Goal: Information Seeking & Learning: Learn about a topic

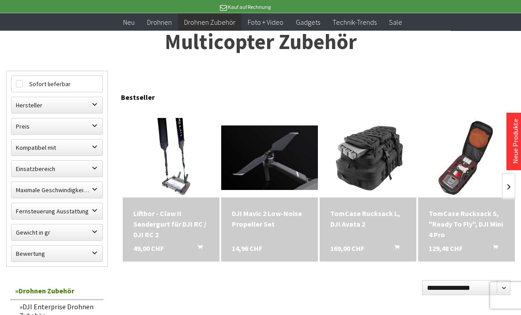
scroll to position [53, 0]
click at [26, 103] on label "Hersteller" at bounding box center [56, 106] width 91 height 16
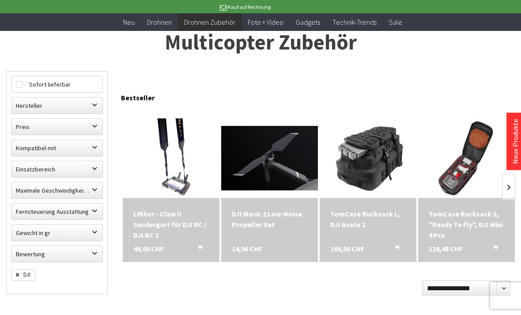
click at [25, 169] on label "Einsatzbereich" at bounding box center [56, 169] width 91 height 16
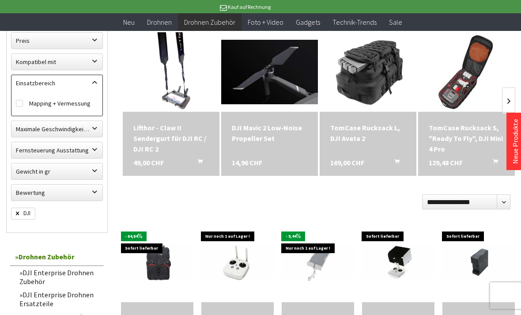
scroll to position [139, 0]
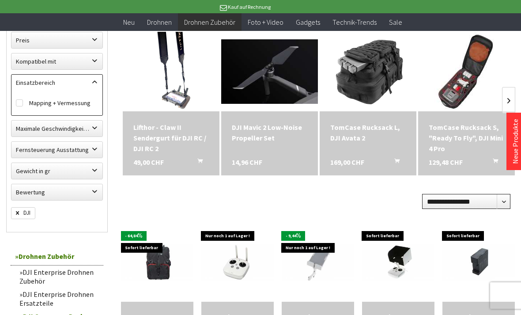
click at [438, 200] on select "**********" at bounding box center [466, 201] width 88 height 15
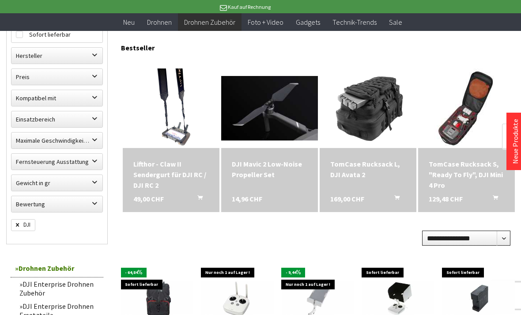
scroll to position [100, 0]
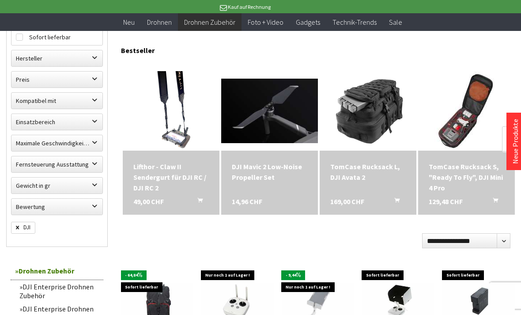
click at [26, 125] on label "Einsatzbereich" at bounding box center [56, 122] width 91 height 16
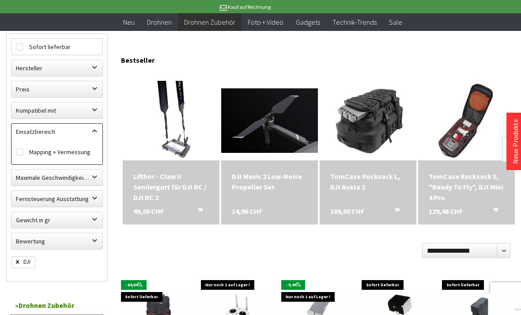
scroll to position [90, 0]
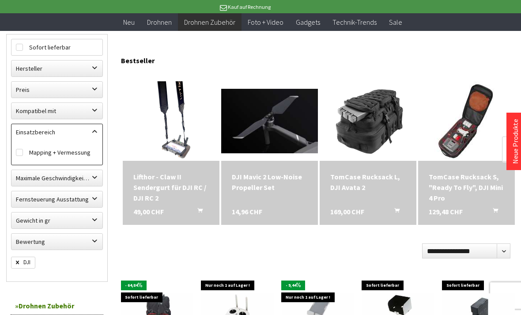
click at [92, 132] on label "Einsatzbereich" at bounding box center [56, 132] width 91 height 16
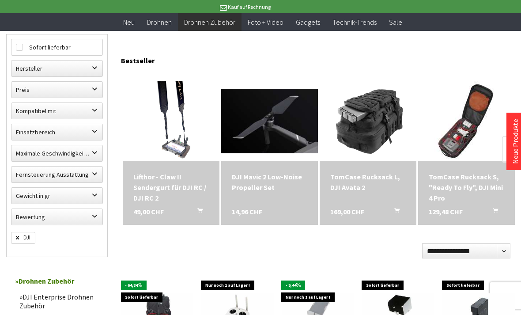
click at [34, 170] on label "Fernsteuerung Ausstattung" at bounding box center [56, 174] width 91 height 16
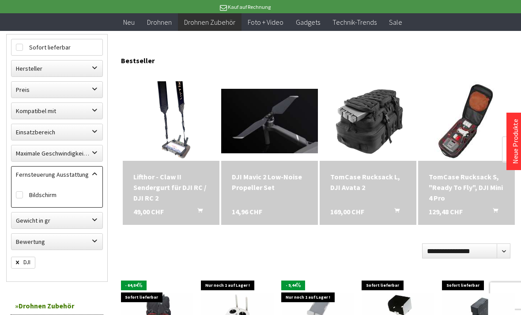
click at [137, 124] on span at bounding box center [171, 120] width 97 height 79
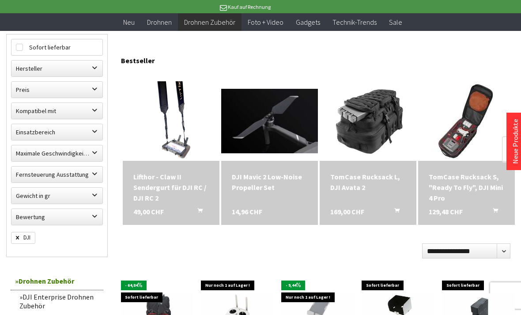
scroll to position [146, 0]
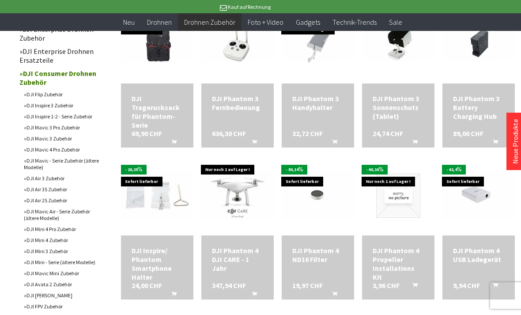
scroll to position [358, 0]
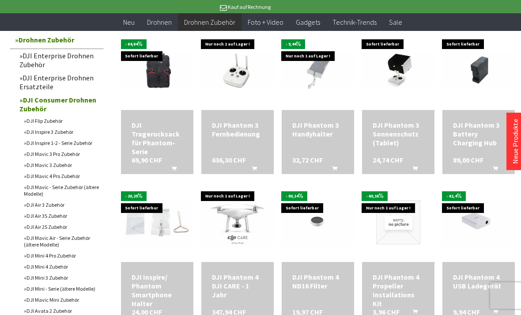
scroll to position [331, 0]
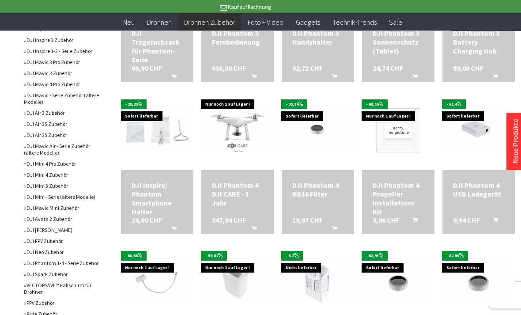
scroll to position [426, 0]
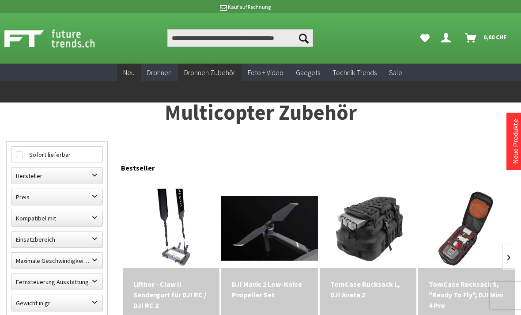
click at [128, 71] on span "Neu" at bounding box center [128, 72] width 11 height 9
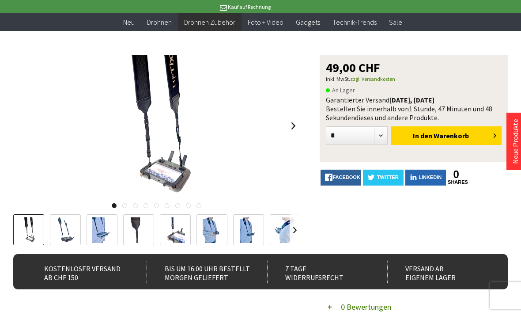
scroll to position [96, 0]
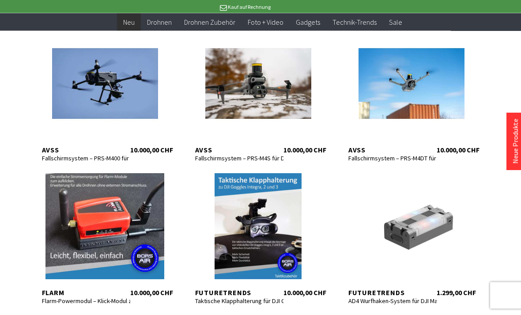
scroll to position [188, 0]
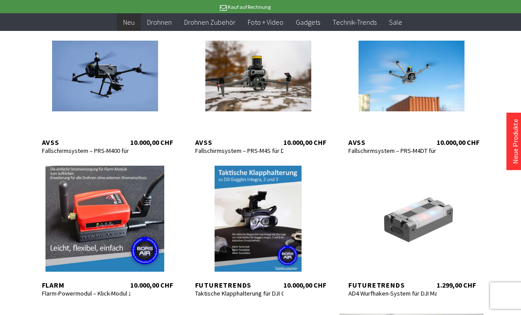
click at [0, 62] on div "**********" at bounding box center [260, 315] width 521 height 897
click at [285, 216] on div at bounding box center [258, 219] width 144 height 106
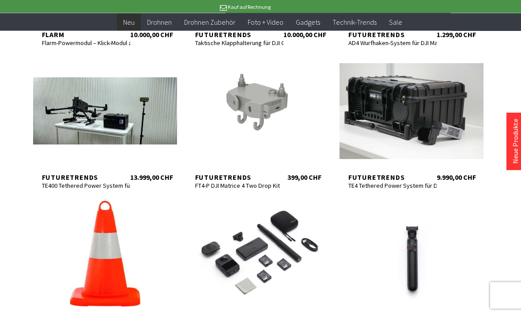
scroll to position [439, 0]
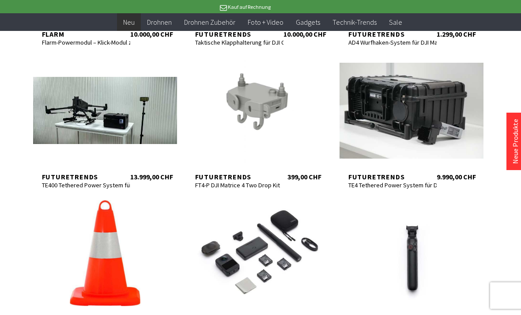
click at [461, 124] on div at bounding box center [411, 110] width 144 height 106
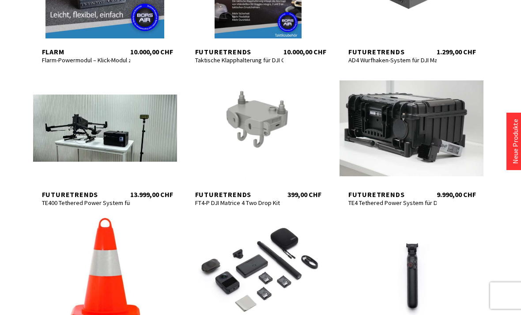
scroll to position [467, 0]
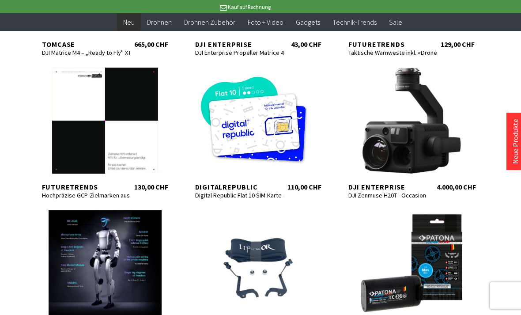
scroll to position [1000, 0]
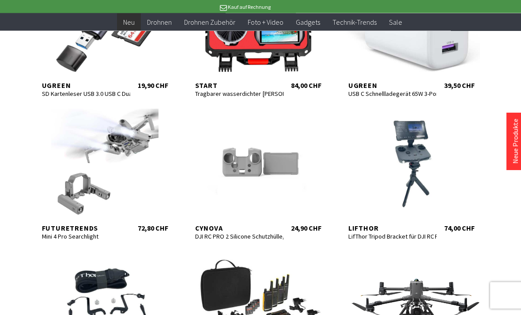
scroll to position [1528, 0]
click at [427, 179] on div at bounding box center [411, 162] width 144 height 106
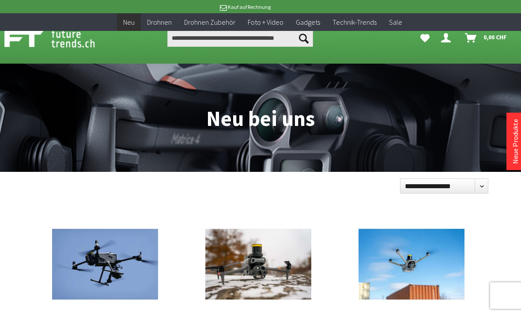
scroll to position [1556, 0]
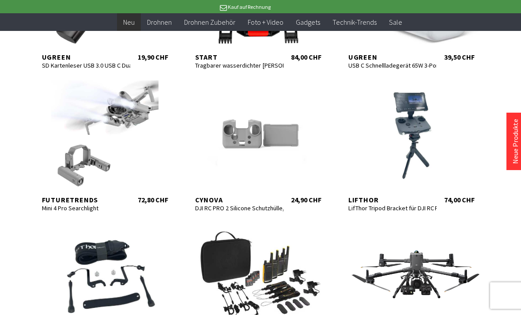
click at [93, 130] on div at bounding box center [105, 133] width 144 height 106
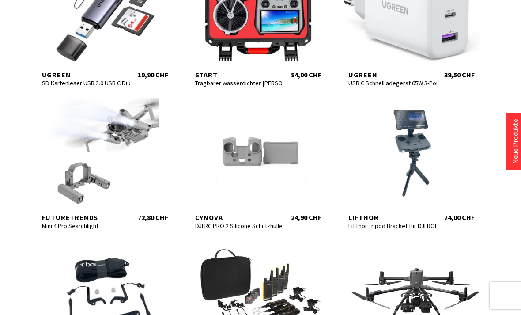
scroll to position [1556, 0]
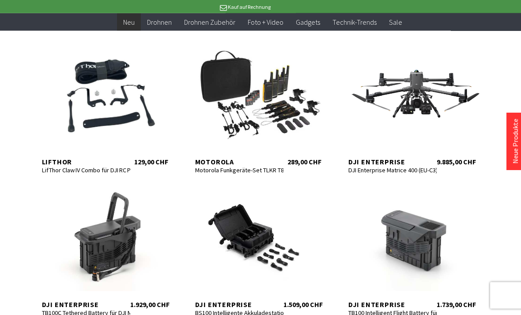
scroll to position [1744, 0]
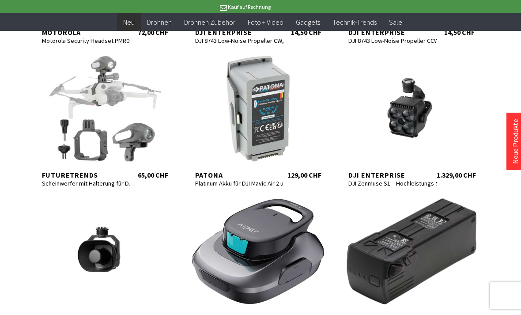
scroll to position [2436, 0]
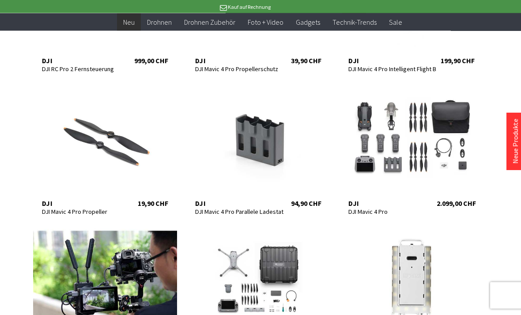
scroll to position [2979, 0]
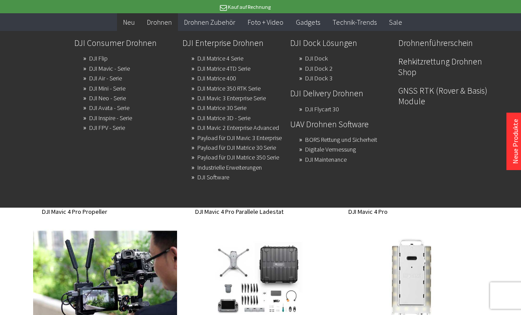
click at [241, 62] on link "DJI Matrice 4 Serie" at bounding box center [220, 58] width 46 height 12
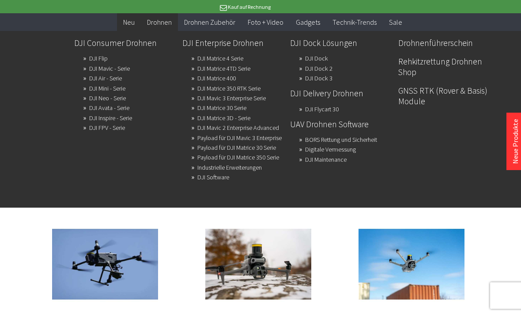
scroll to position [2979, 0]
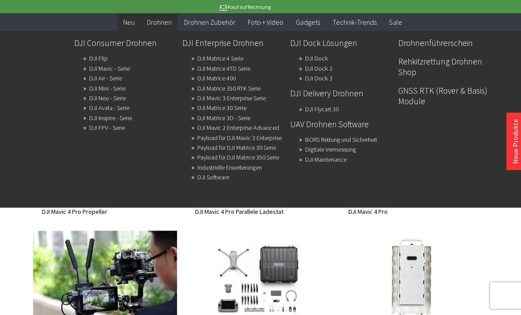
click at [124, 94] on link "DJI Neo - Serie" at bounding box center [107, 98] width 37 height 12
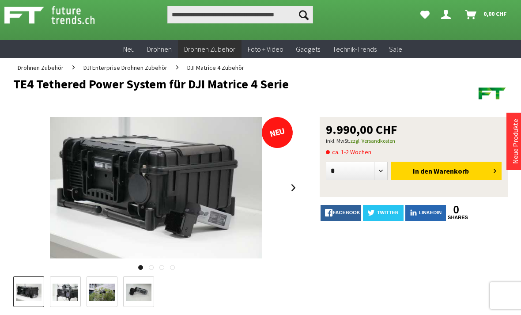
scroll to position [24, 0]
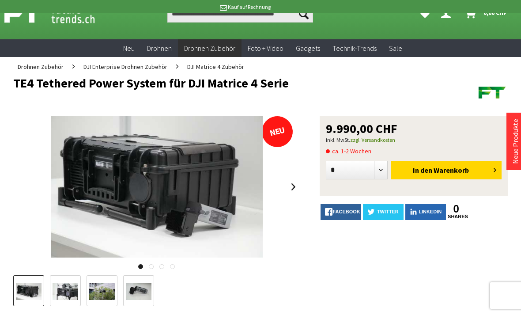
click at [58, 293] on img at bounding box center [66, 291] width 26 height 17
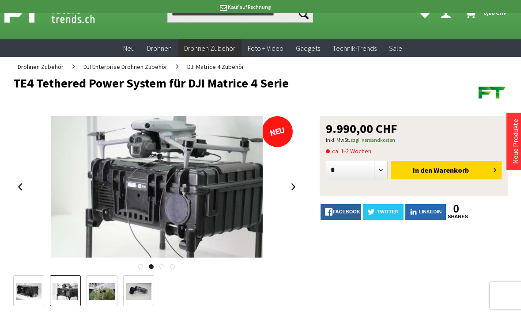
click at [138, 283] on img at bounding box center [139, 291] width 26 height 17
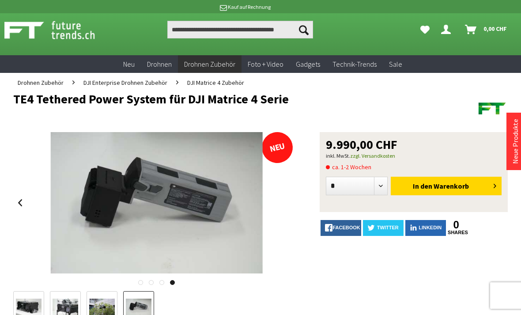
scroll to position [0, 0]
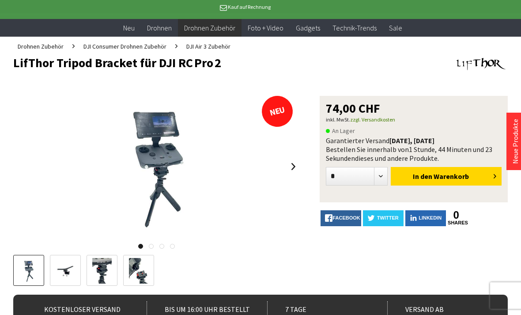
scroll to position [44, 0]
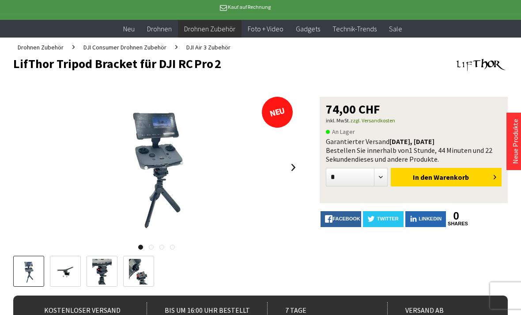
click at [58, 266] on img at bounding box center [65, 272] width 19 height 26
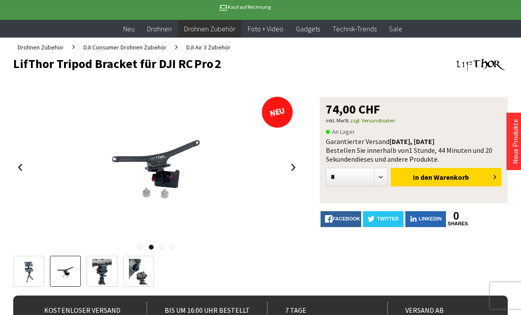
click at [90, 267] on link at bounding box center [102, 271] width 31 height 31
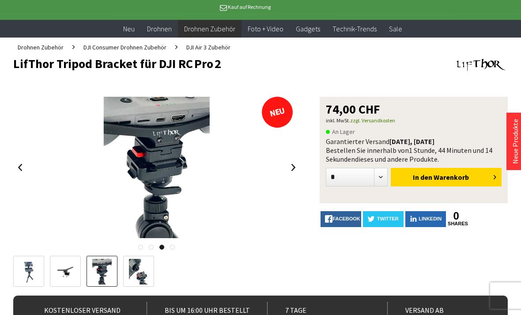
click at [137, 271] on img at bounding box center [138, 272] width 19 height 26
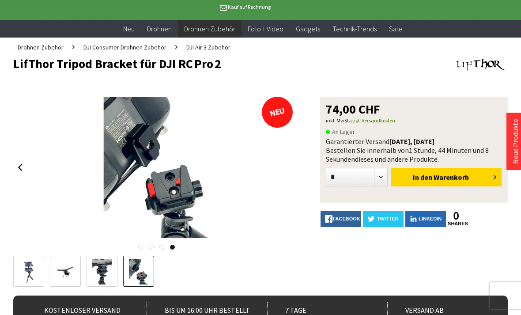
click at [26, 273] on img at bounding box center [28, 272] width 19 height 26
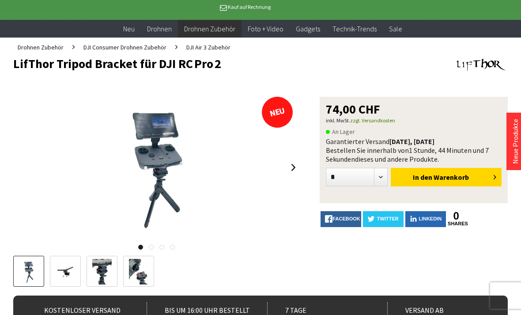
click at [135, 162] on img at bounding box center [156, 167] width 106 height 141
click at [502, 15] on div at bounding box center [260, 157] width 521 height 315
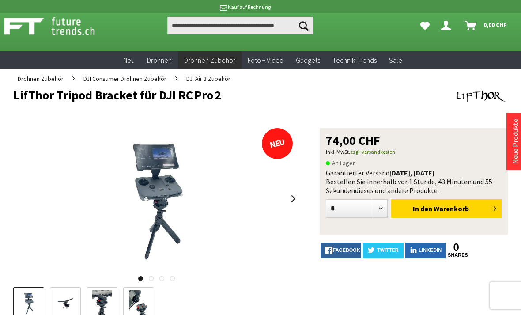
scroll to position [0, 0]
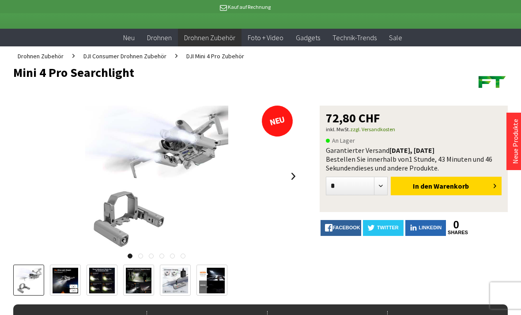
scroll to position [35, 0]
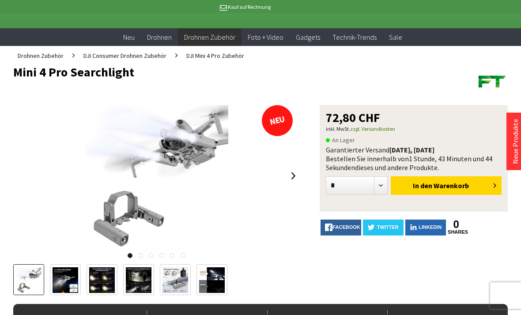
click at [70, 283] on img at bounding box center [66, 280] width 26 height 26
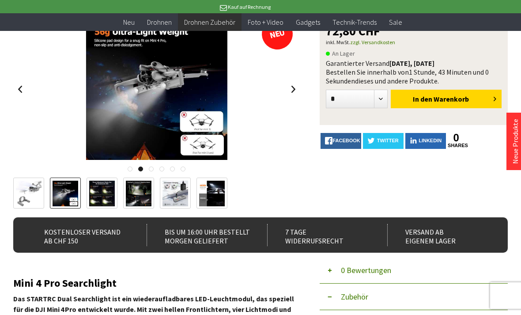
scroll to position [103, 0]
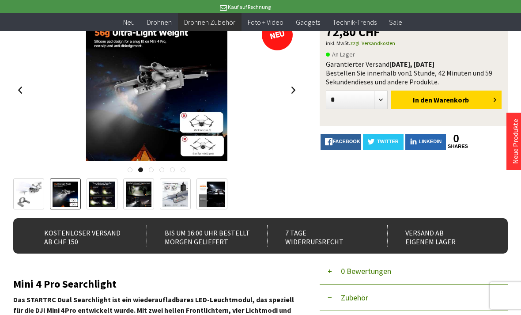
click at [71, 196] on img at bounding box center [66, 194] width 26 height 26
click at [35, 203] on img at bounding box center [29, 193] width 26 height 25
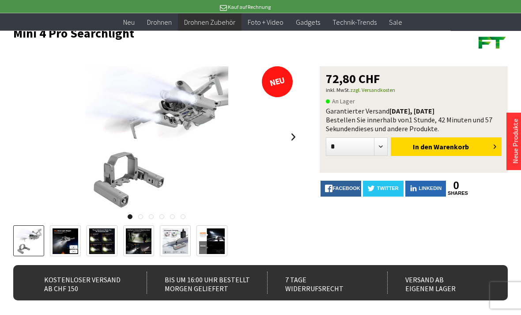
scroll to position [53, 0]
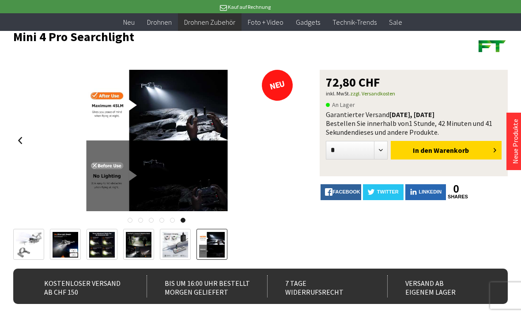
click at [299, 146] on div at bounding box center [156, 140] width 287 height 141
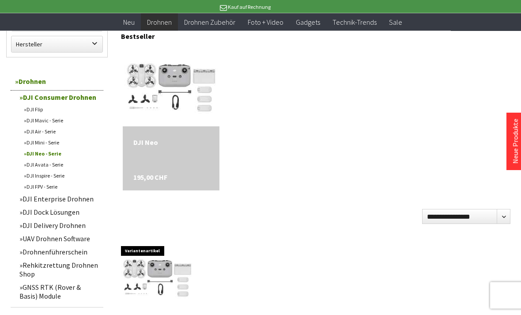
scroll to position [279, 0]
click at [32, 145] on link "DJI Mini - Serie" at bounding box center [61, 142] width 84 height 11
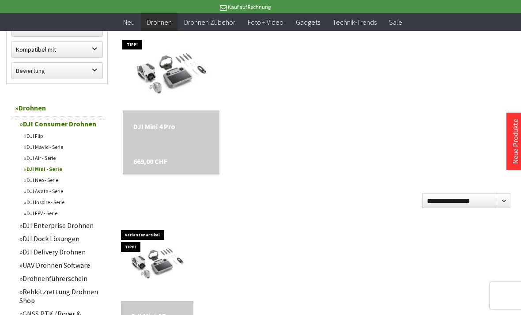
scroll to position [294, 0]
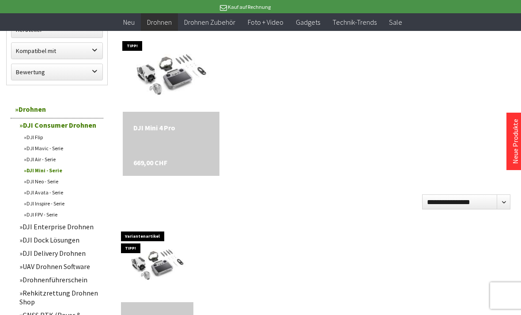
click at [149, 80] on img at bounding box center [171, 72] width 97 height 77
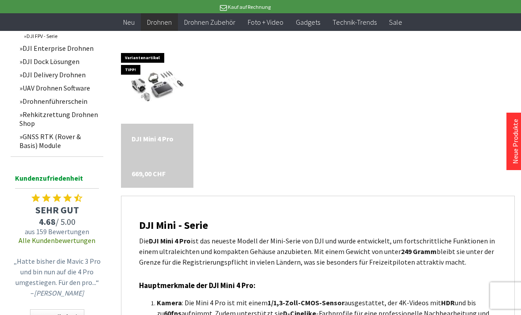
scroll to position [473, 0]
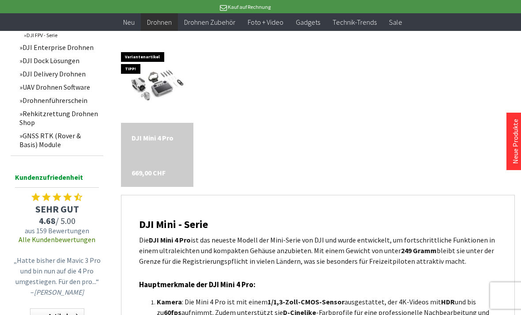
click at [41, 94] on link "UAV Drohnen Software" at bounding box center [59, 86] width 88 height 13
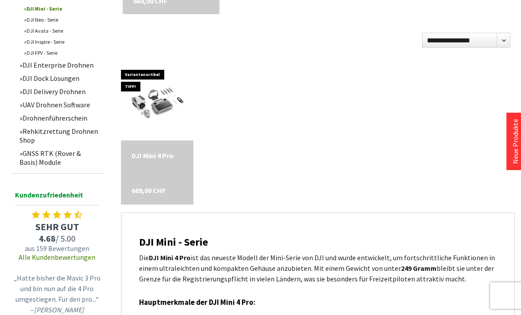
scroll to position [501, 0]
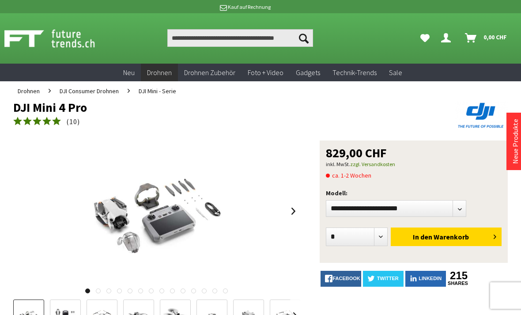
click at [114, 209] on img at bounding box center [156, 210] width 177 height 141
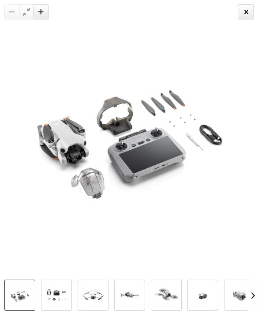
click at [4, 138] on img at bounding box center [129, 137] width 258 height 207
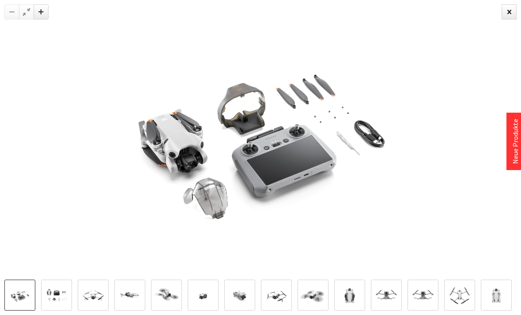
click at [5, 162] on div at bounding box center [260, 137] width 521 height 275
click at [9, 159] on div at bounding box center [260, 137] width 521 height 275
click at [166, 300] on img at bounding box center [167, 296] width 26 height 26
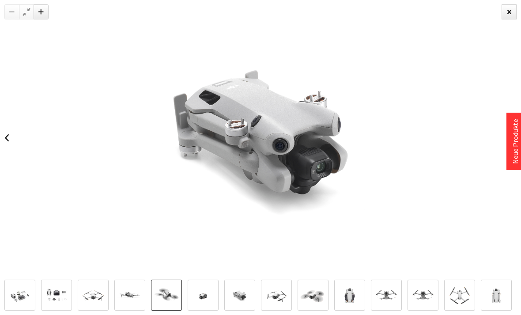
click at [203, 299] on img at bounding box center [203, 296] width 26 height 26
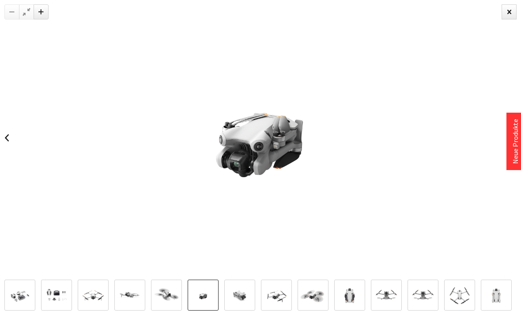
click at [232, 294] on img at bounding box center [240, 295] width 26 height 20
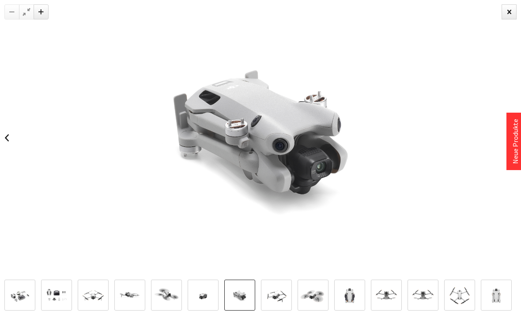
click at [286, 290] on img at bounding box center [277, 296] width 26 height 26
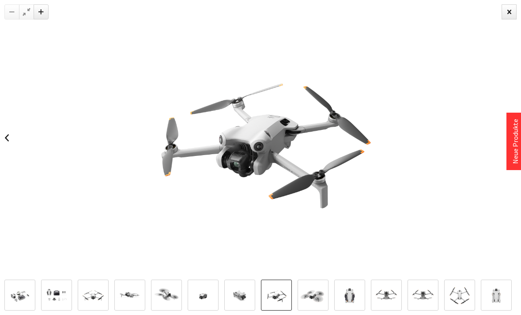
click at [315, 291] on img at bounding box center [313, 296] width 26 height 26
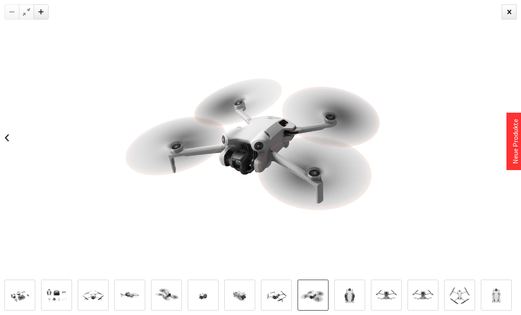
click at [354, 289] on img at bounding box center [350, 295] width 26 height 20
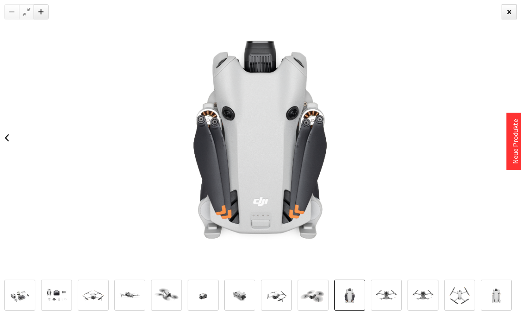
click at [355, 292] on img at bounding box center [350, 295] width 26 height 20
click at [350, 294] on img at bounding box center [350, 295] width 26 height 20
click at [315, 286] on img at bounding box center [313, 296] width 26 height 26
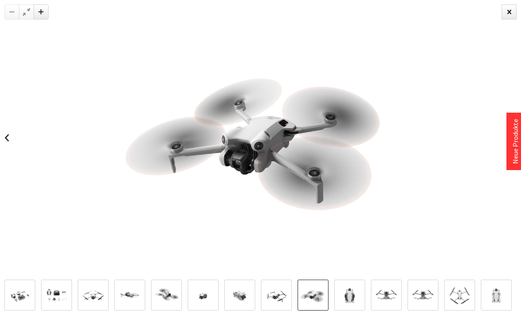
click at [388, 285] on img at bounding box center [386, 296] width 26 height 26
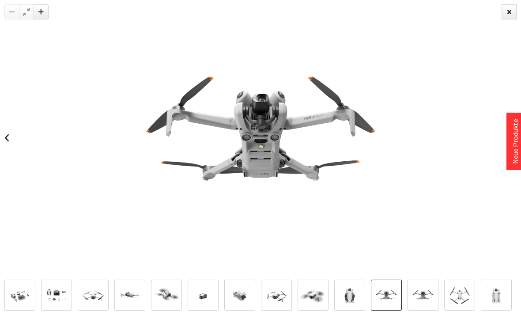
click at [382, 287] on img at bounding box center [386, 296] width 26 height 26
click at [422, 287] on img at bounding box center [423, 296] width 26 height 26
click at [464, 286] on img at bounding box center [460, 296] width 26 height 26
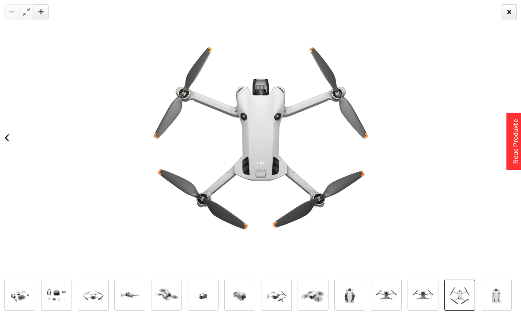
click at [499, 290] on img at bounding box center [496, 295] width 26 height 20
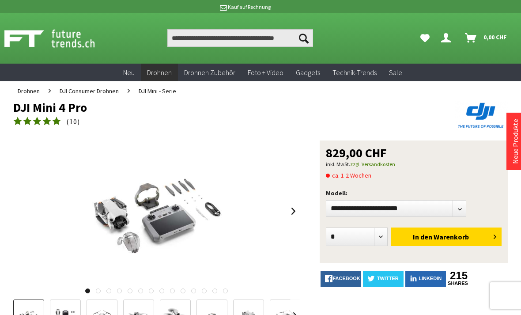
click at [509, 18] on div at bounding box center [260, 157] width 521 height 315
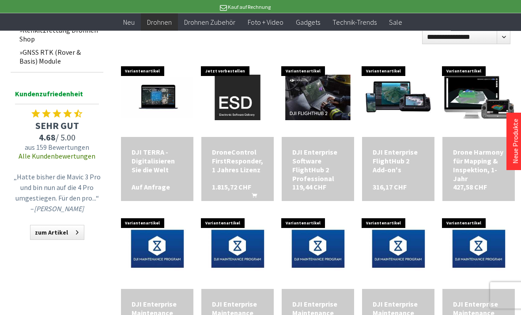
scroll to position [286, 0]
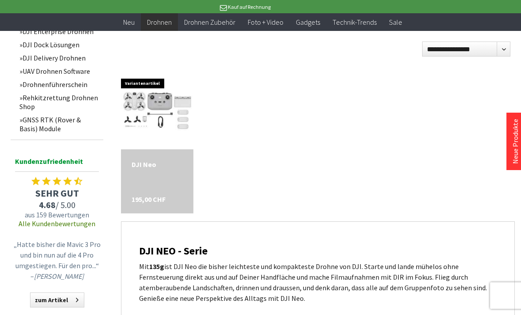
scroll to position [452, 0]
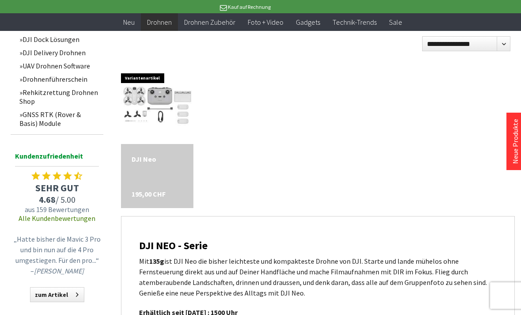
click at [33, 101] on link "Rehkitzrettung Drohnen Shop" at bounding box center [59, 97] width 88 height 22
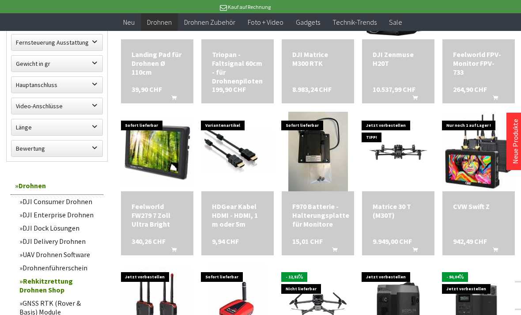
scroll to position [555, 0]
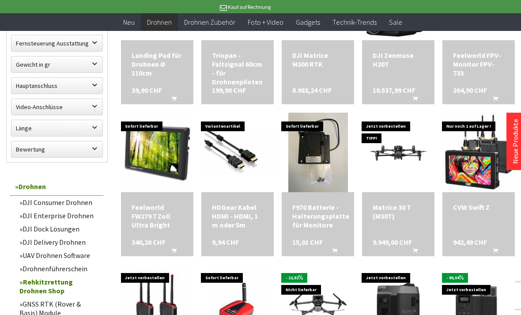
click at [409, 146] on img at bounding box center [398, 152] width 72 height 41
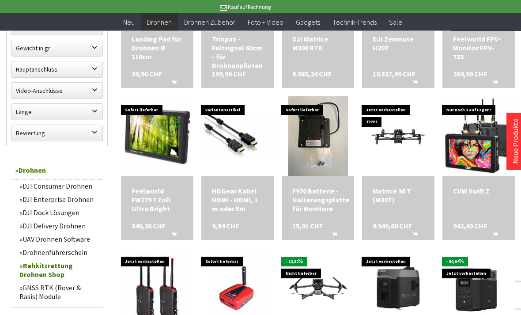
scroll to position [573, 0]
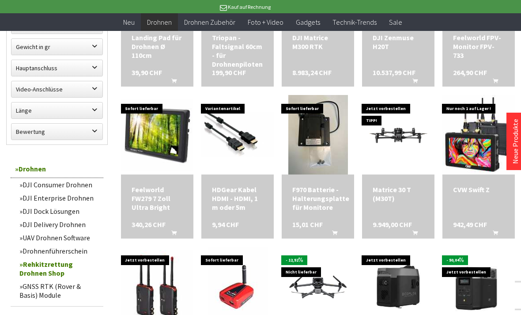
click at [37, 200] on link "DJI Enterprise Drohnen" at bounding box center [59, 197] width 88 height 13
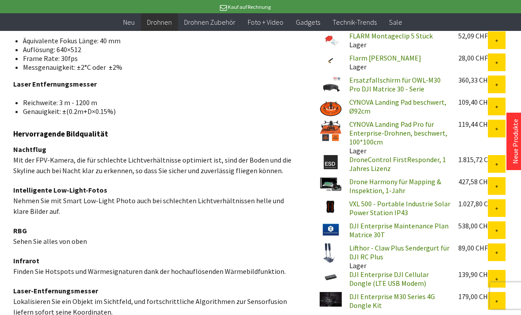
scroll to position [923, 0]
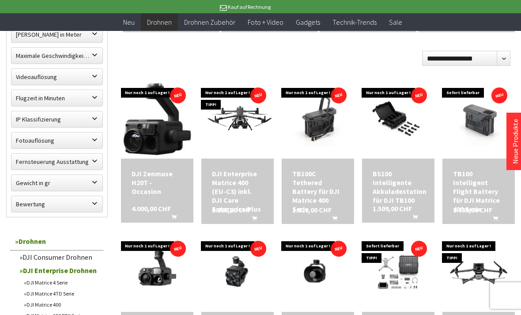
scroll to position [438, 0]
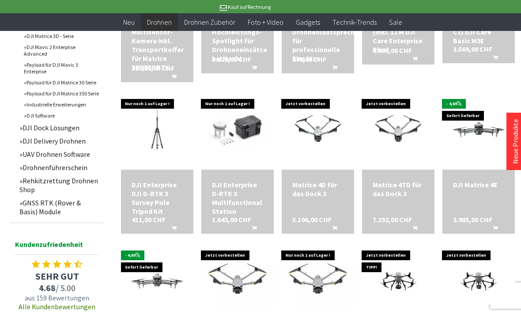
scroll to position [750, 0]
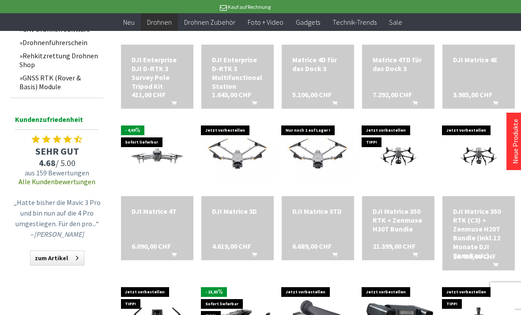
scroll to position [875, 0]
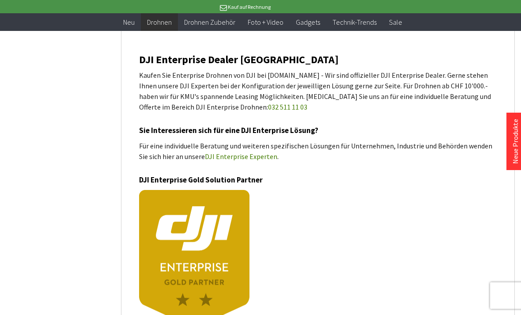
scroll to position [2054, 0]
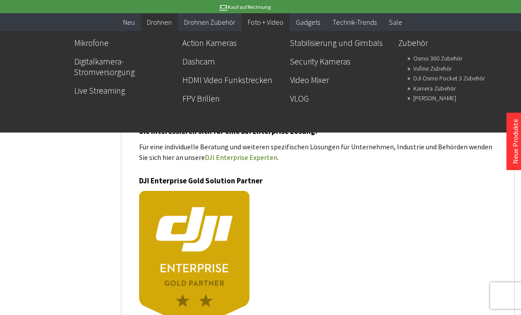
click at [452, 57] on link "Osmo 360 Zubehör" at bounding box center [437, 58] width 49 height 12
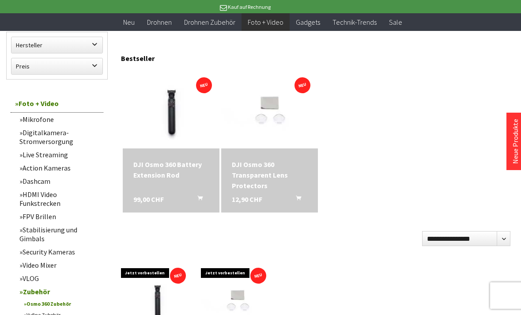
scroll to position [95, 0]
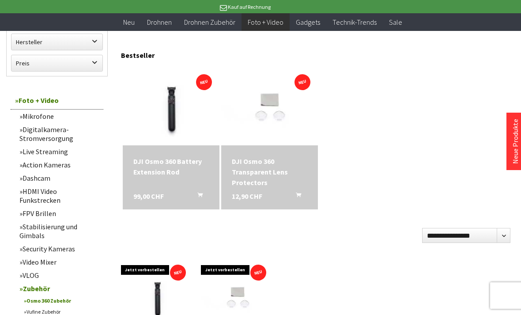
click at [29, 165] on link "Action Kameras" at bounding box center [59, 164] width 88 height 13
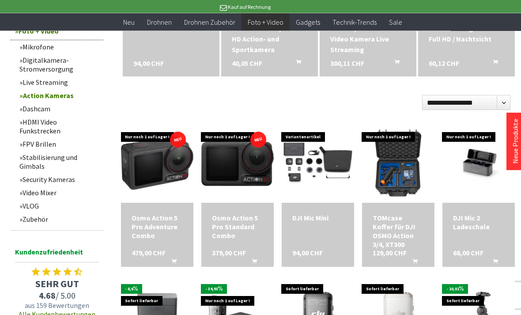
scroll to position [402, 0]
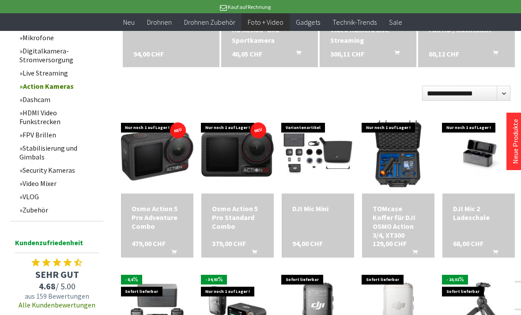
click at [145, 202] on div "Osmo Action 5 Pro Adventure Combo 479,00 CHF In den Warenkorb" at bounding box center [157, 225] width 72 height 64
click at [148, 167] on img at bounding box center [157, 153] width 72 height 53
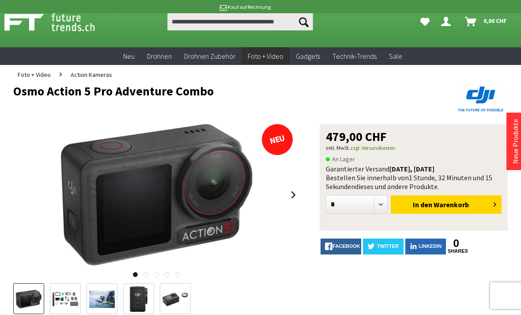
scroll to position [24, 0]
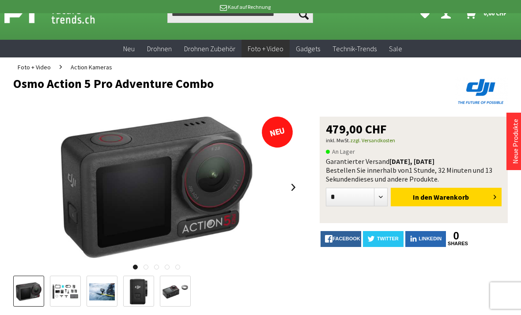
click at [64, 292] on img at bounding box center [66, 291] width 26 height 14
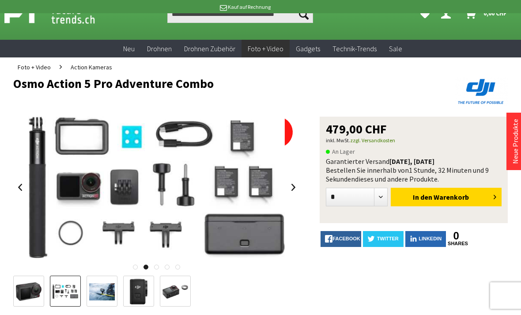
click at [101, 290] on img at bounding box center [102, 291] width 26 height 17
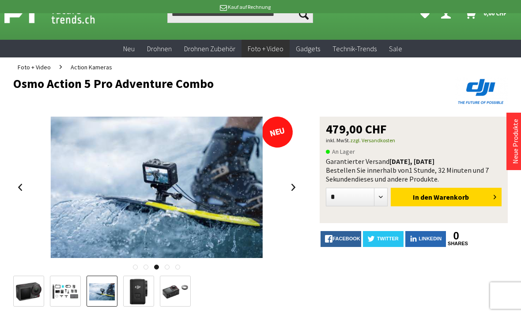
click at [148, 291] on img at bounding box center [139, 292] width 18 height 26
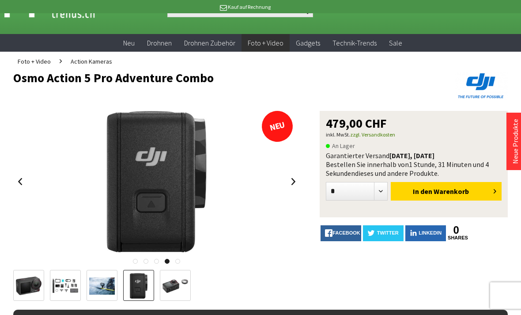
scroll to position [29, 0]
